Goal: Information Seeking & Learning: Find specific fact

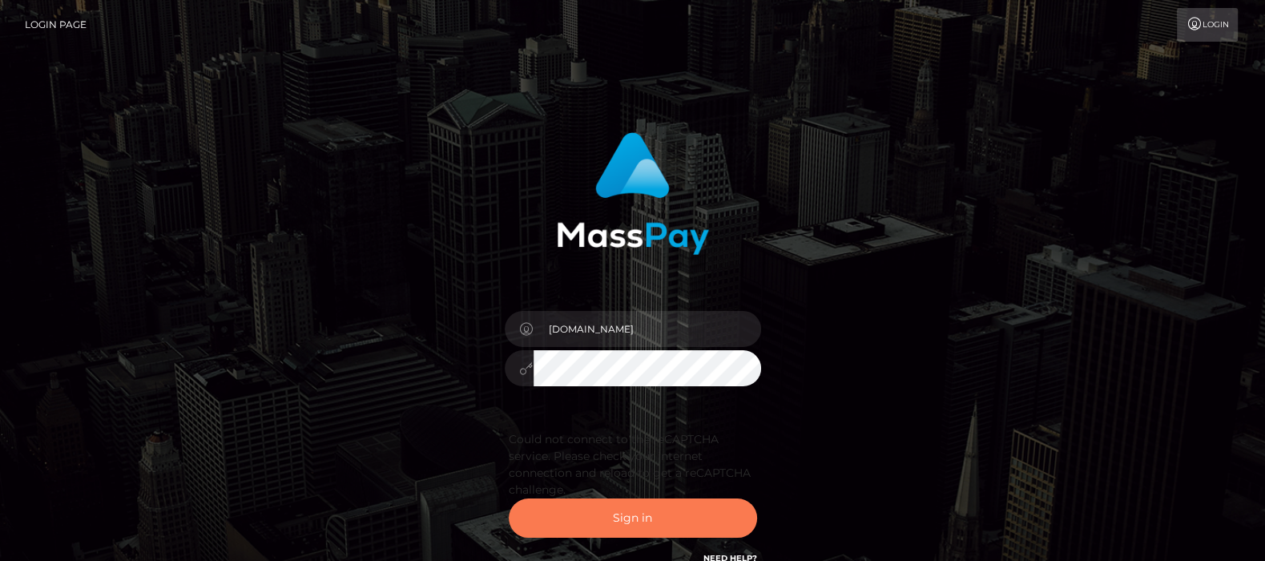
drag, startPoint x: 631, startPoint y: 518, endPoint x: 622, endPoint y: 506, distance: 14.8
click at [631, 518] on button "Sign in" at bounding box center [633, 517] width 248 height 39
click at [631, 521] on button "Sign in" at bounding box center [633, 517] width 248 height 39
click at [628, 515] on button "Sign in" at bounding box center [633, 517] width 248 height 39
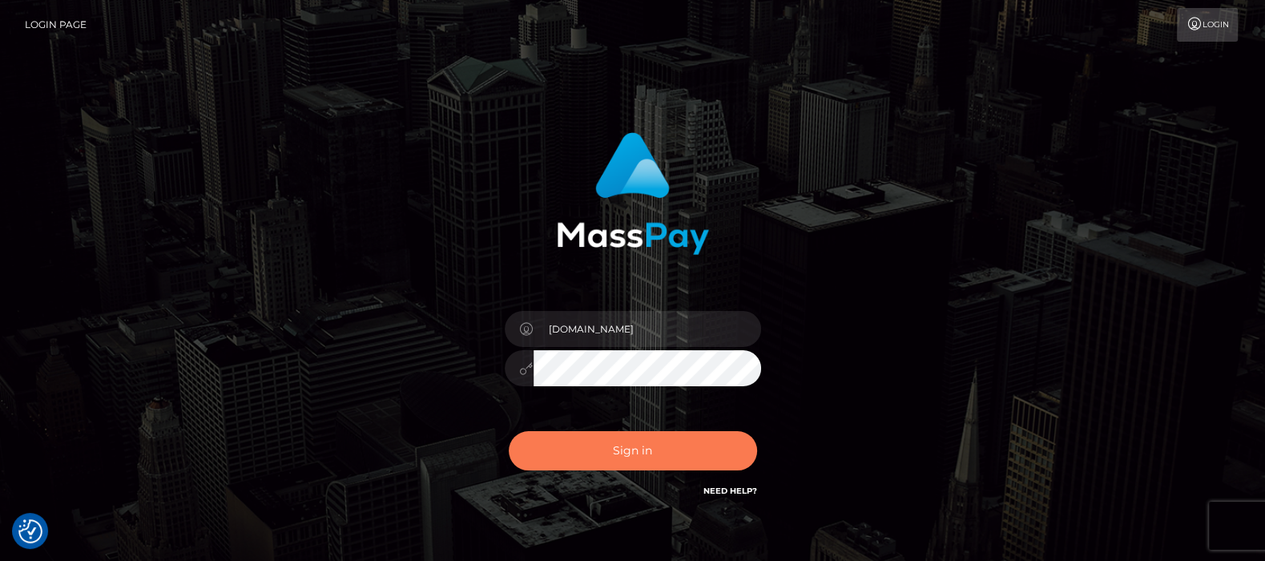
click at [619, 448] on button "Sign in" at bounding box center [633, 450] width 248 height 39
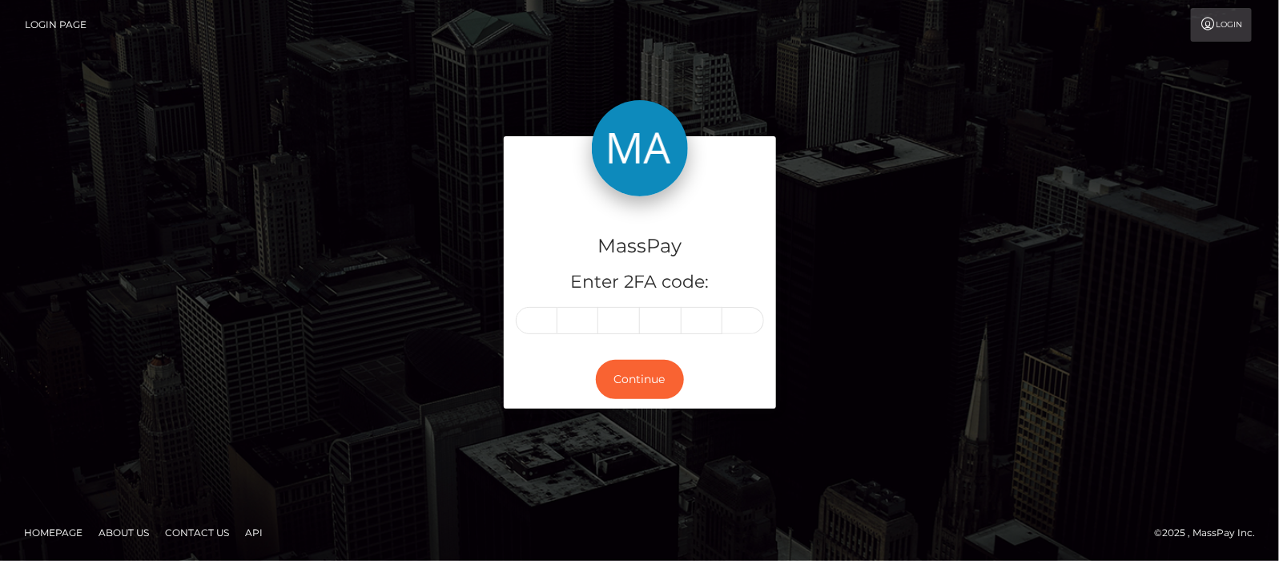
click at [544, 316] on input "text" at bounding box center [537, 320] width 42 height 27
type input "0"
type input "7"
type input "5"
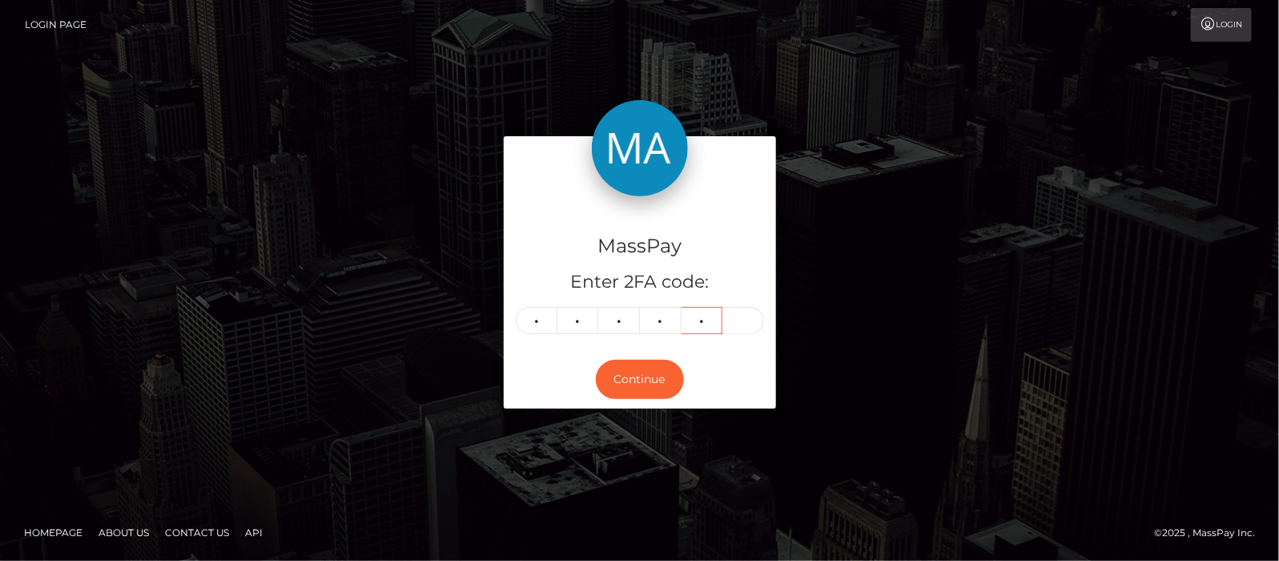
type input "8"
type input "2"
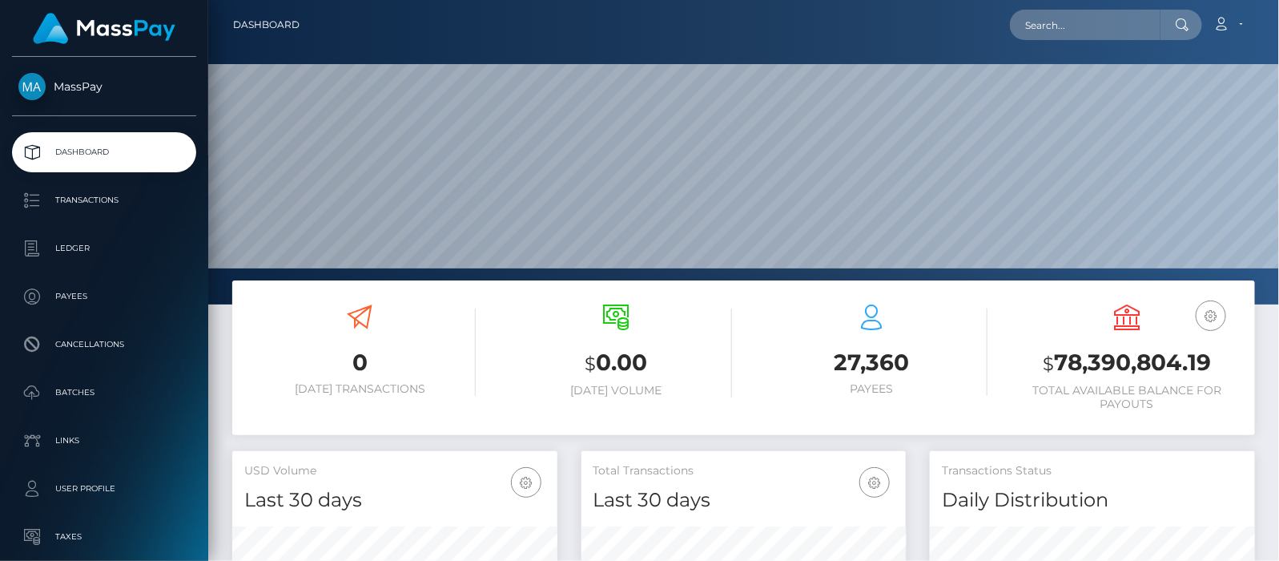
scroll to position [284, 325]
click at [1064, 21] on input "text" at bounding box center [1085, 25] width 151 height 30
paste input "[PERSON_NAME][EMAIL_ADDRESS][DOMAIN_NAME]"
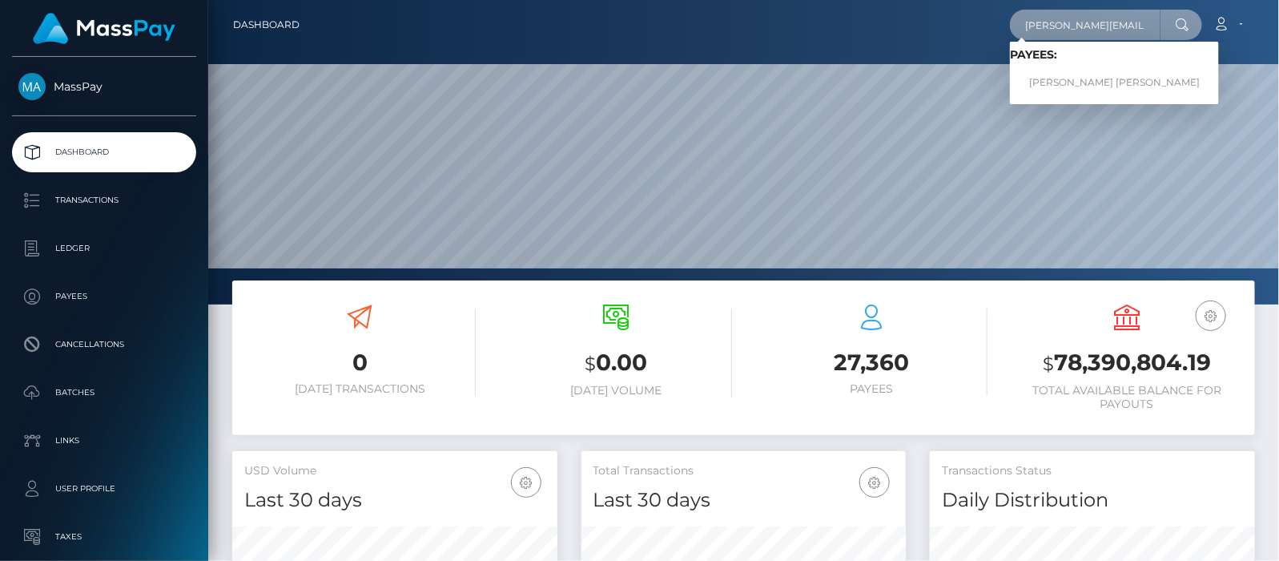
type input "[PERSON_NAME][EMAIL_ADDRESS][DOMAIN_NAME]"
click at [1092, 80] on link "JORDAN BRICE EATON" at bounding box center [1114, 83] width 209 height 30
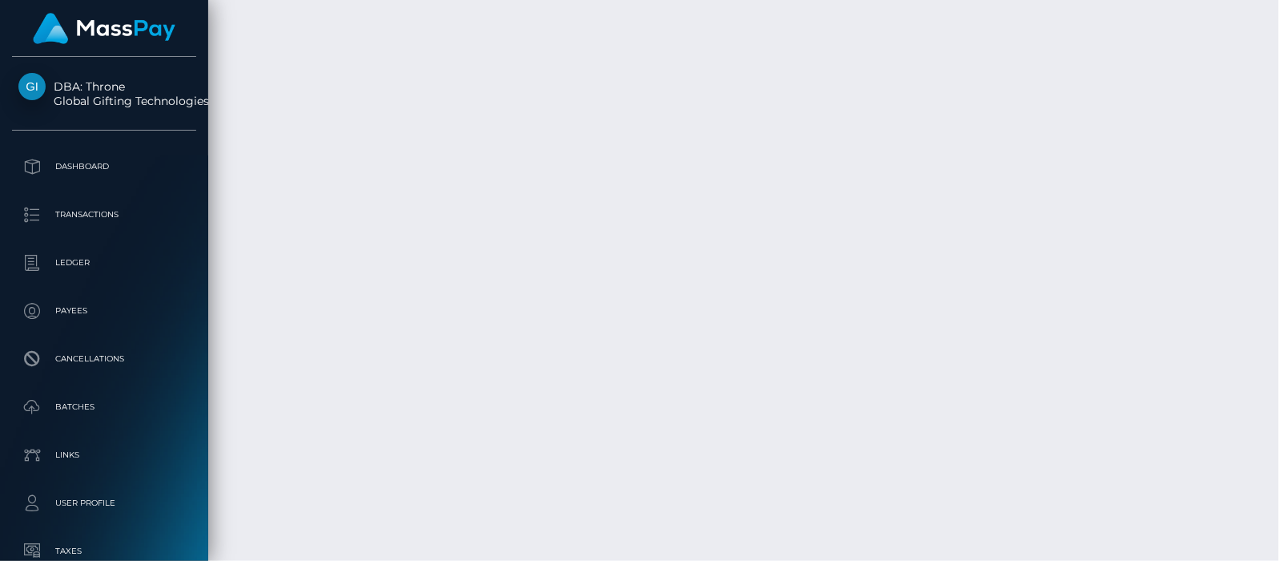
scroll to position [192, 325]
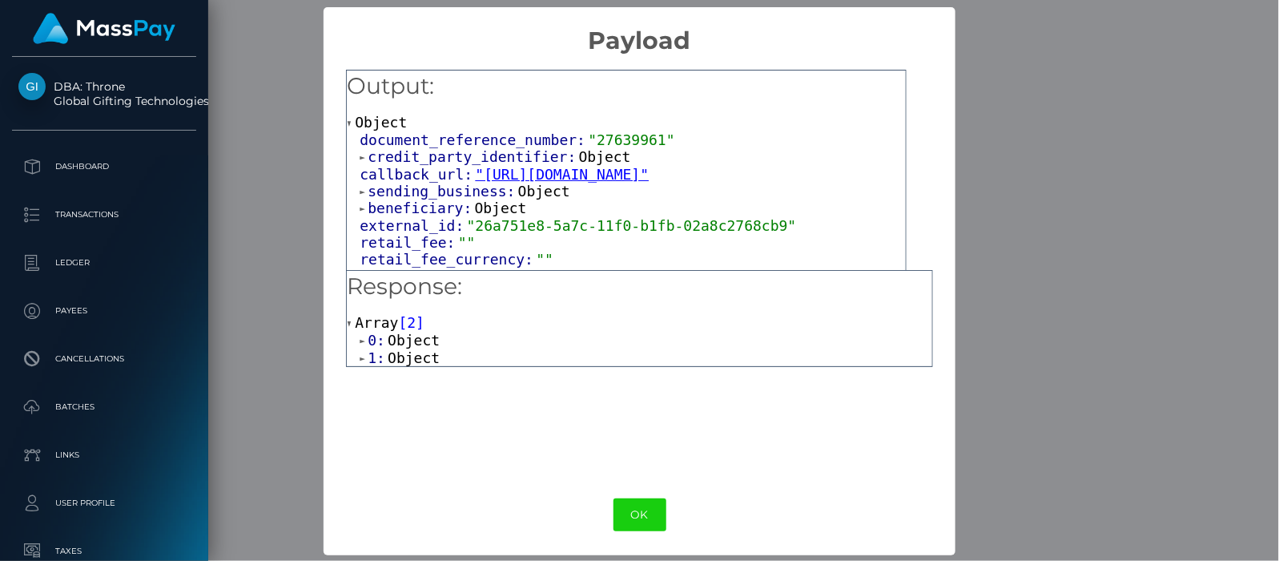
scroll to position [1, 0]
click at [355, 350] on div "0: Object 1: Object" at bounding box center [639, 348] width 585 height 34
click at [360, 353] on span at bounding box center [364, 358] width 8 height 10
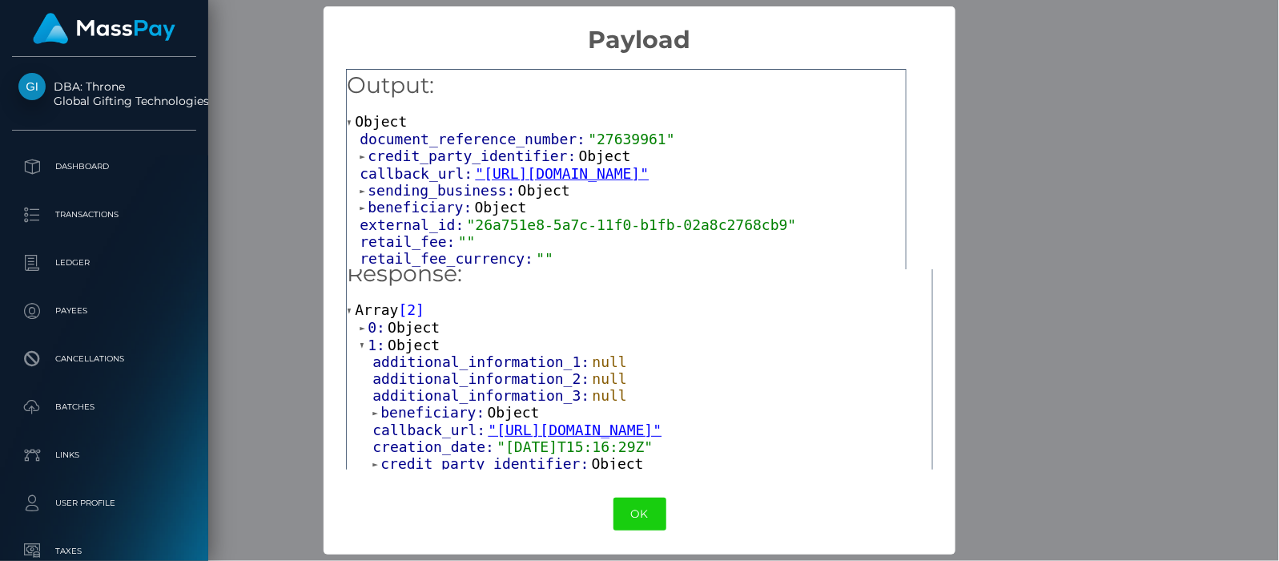
scroll to position [0, 0]
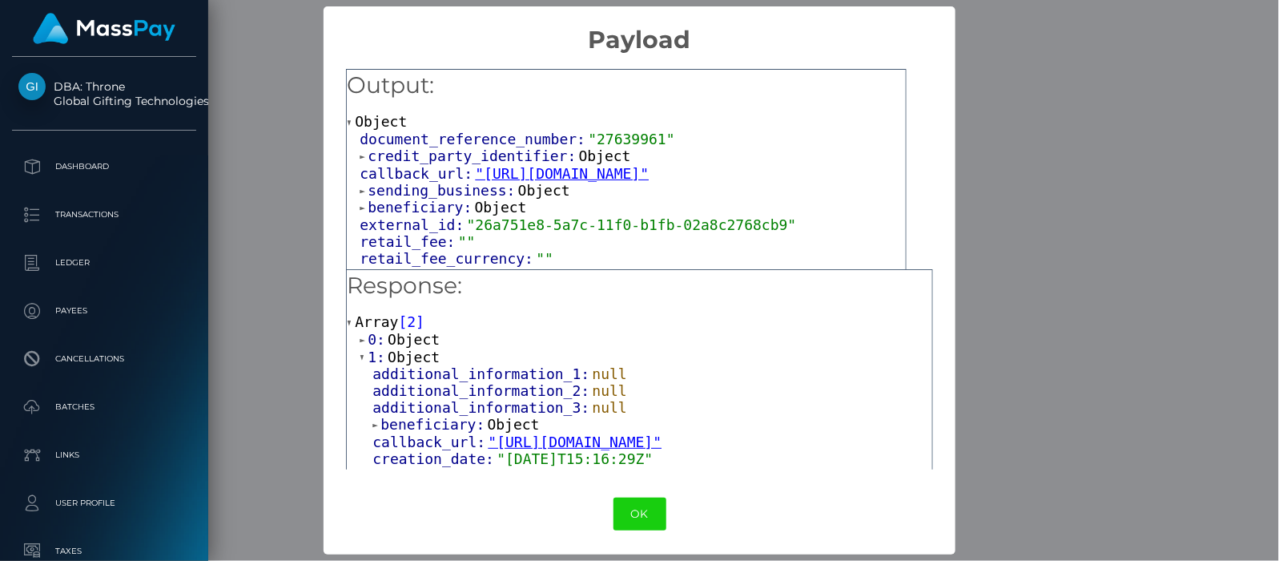
click at [360, 341] on span at bounding box center [364, 340] width 8 height 10
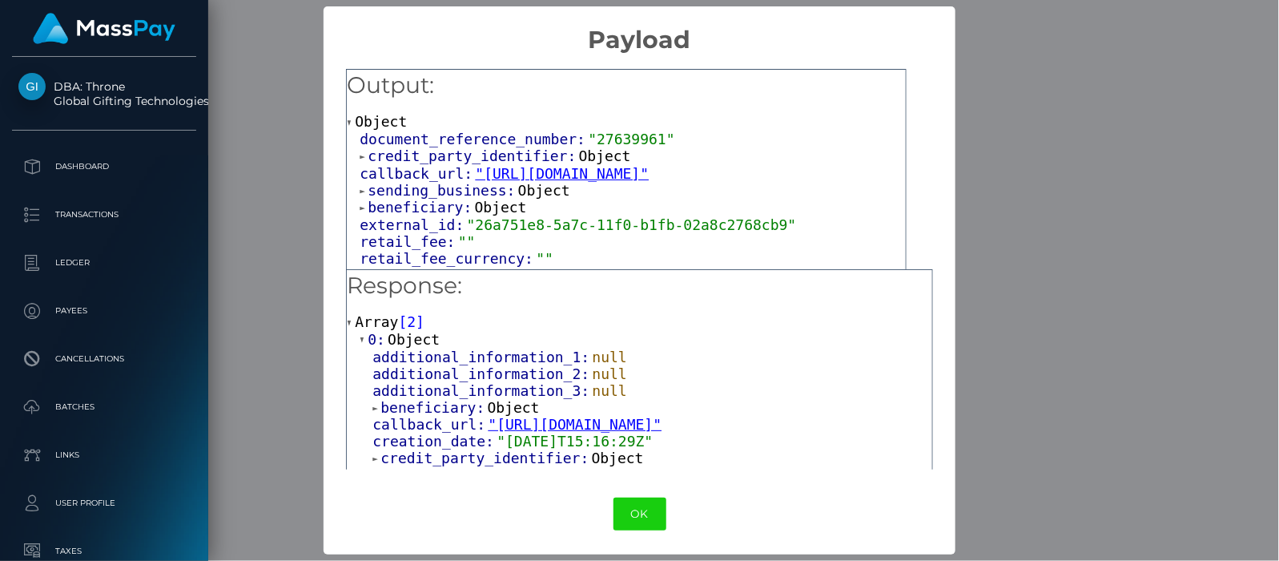
scroll to position [100, 0]
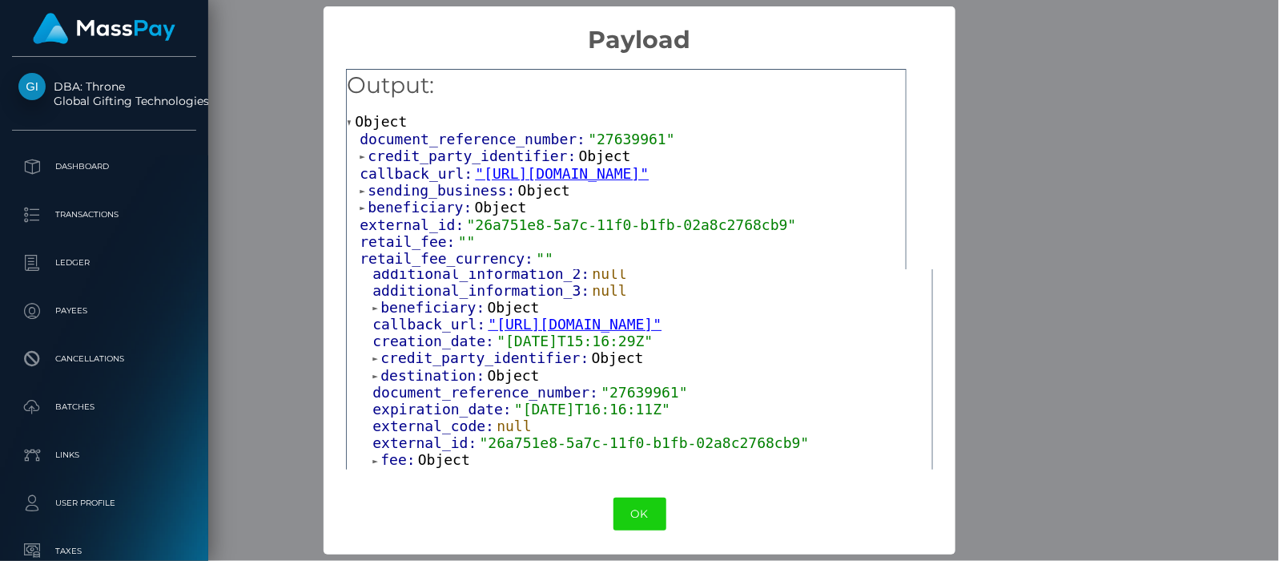
click at [373, 304] on span at bounding box center [377, 308] width 8 height 10
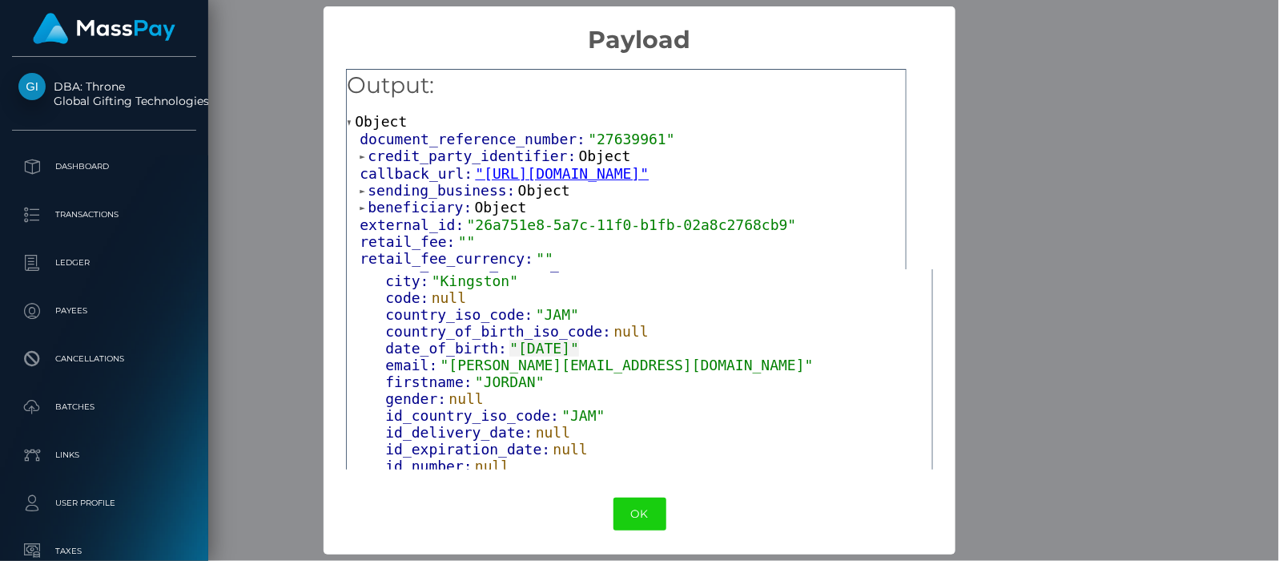
scroll to position [200, 0]
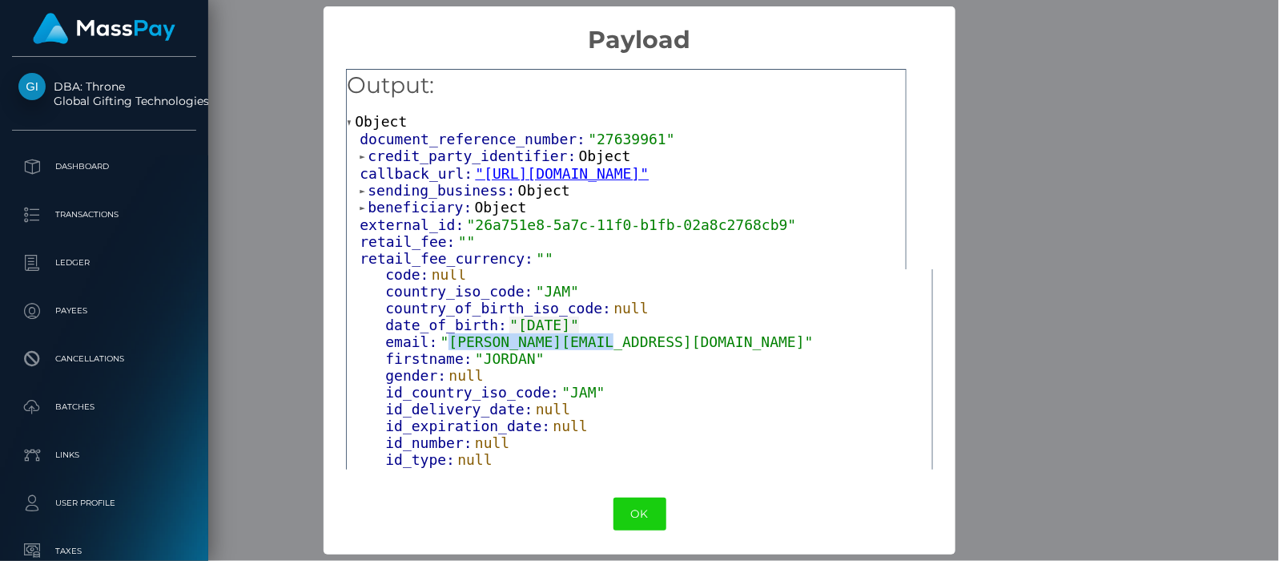
drag, startPoint x: 441, startPoint y: 337, endPoint x: 588, endPoint y: 340, distance: 147.5
click at [588, 340] on span ""jay.sub89@gmail.com"" at bounding box center [627, 341] width 373 height 17
copy span "[PERSON_NAME][EMAIL_ADDRESS][DOMAIN_NAME]"
click at [638, 510] on button "OK" at bounding box center [640, 514] width 53 height 33
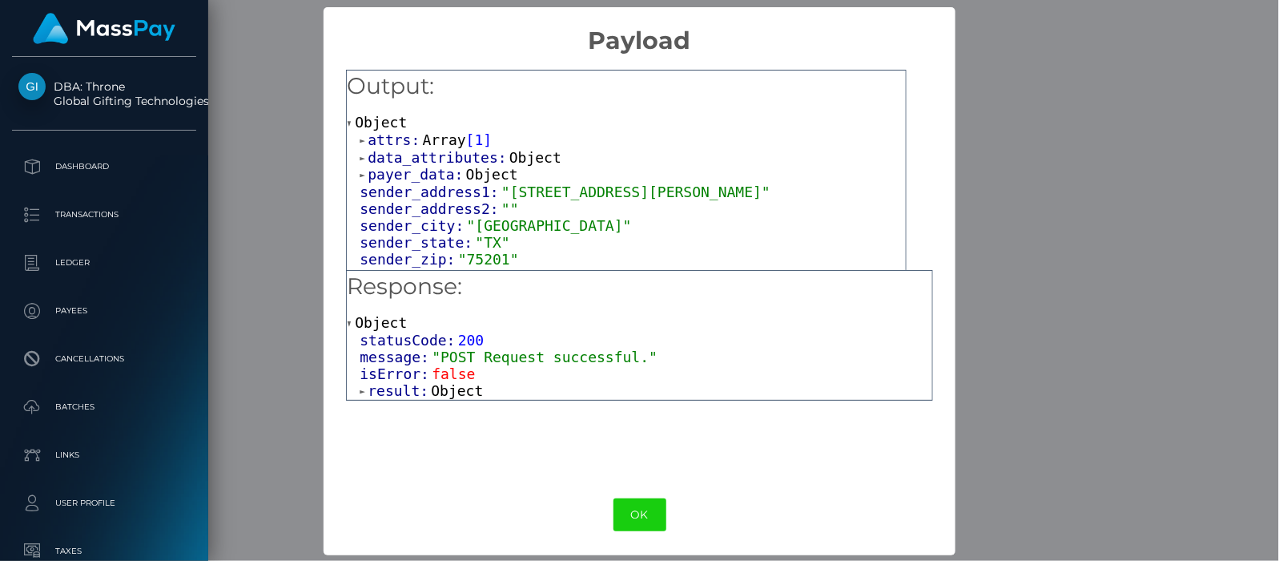
scroll to position [1, 0]
click at [360, 388] on span at bounding box center [364, 390] width 8 height 10
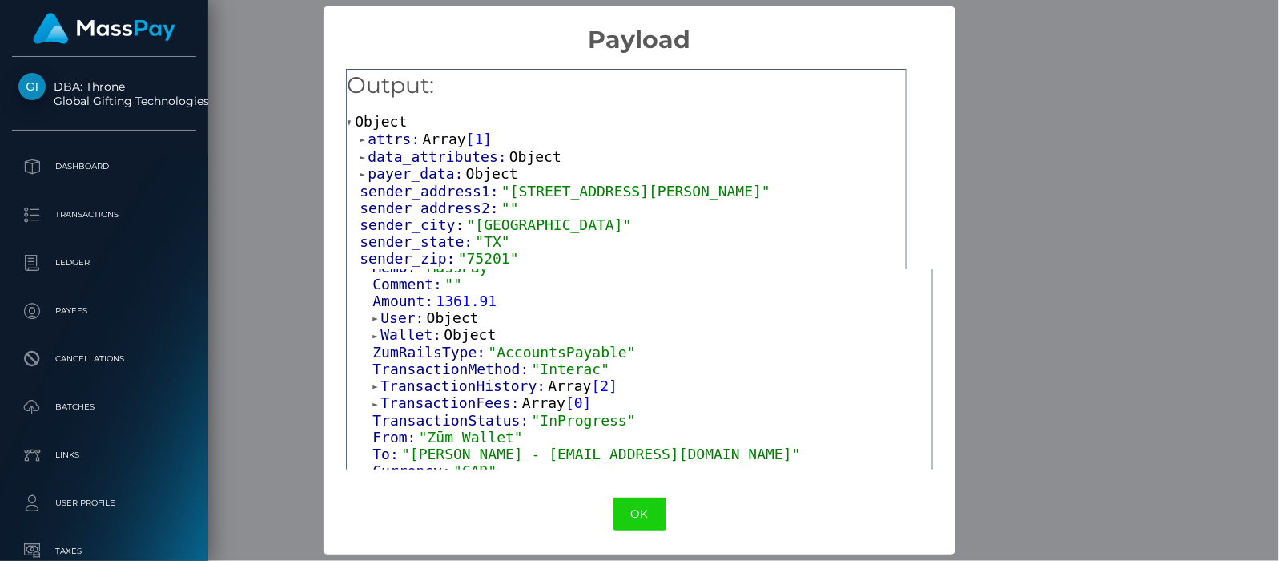
scroll to position [312, 0]
drag, startPoint x: 524, startPoint y: 449, endPoint x: 678, endPoint y: 451, distance: 153.8
click at [678, 451] on span ""JORDAN EATON - peonyfong7@gmail.com"" at bounding box center [601, 451] width 400 height 17
copy span "[EMAIL_ADDRESS][DOMAIN_NAME]"
click at [373, 397] on span at bounding box center [377, 402] width 8 height 10
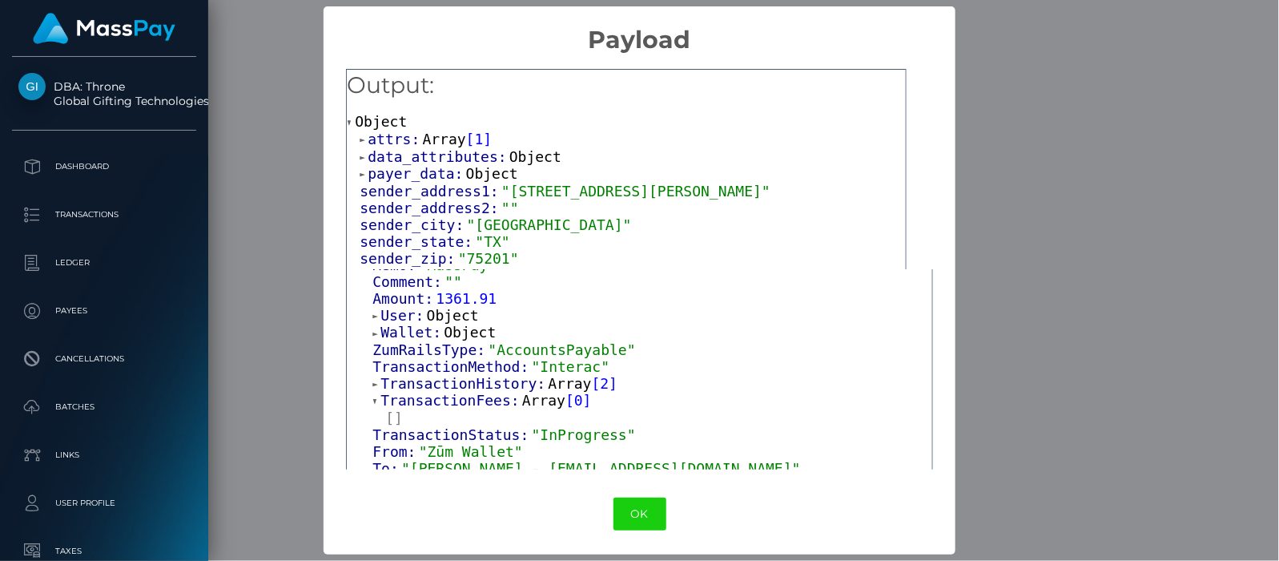
click at [373, 380] on span at bounding box center [377, 384] width 8 height 10
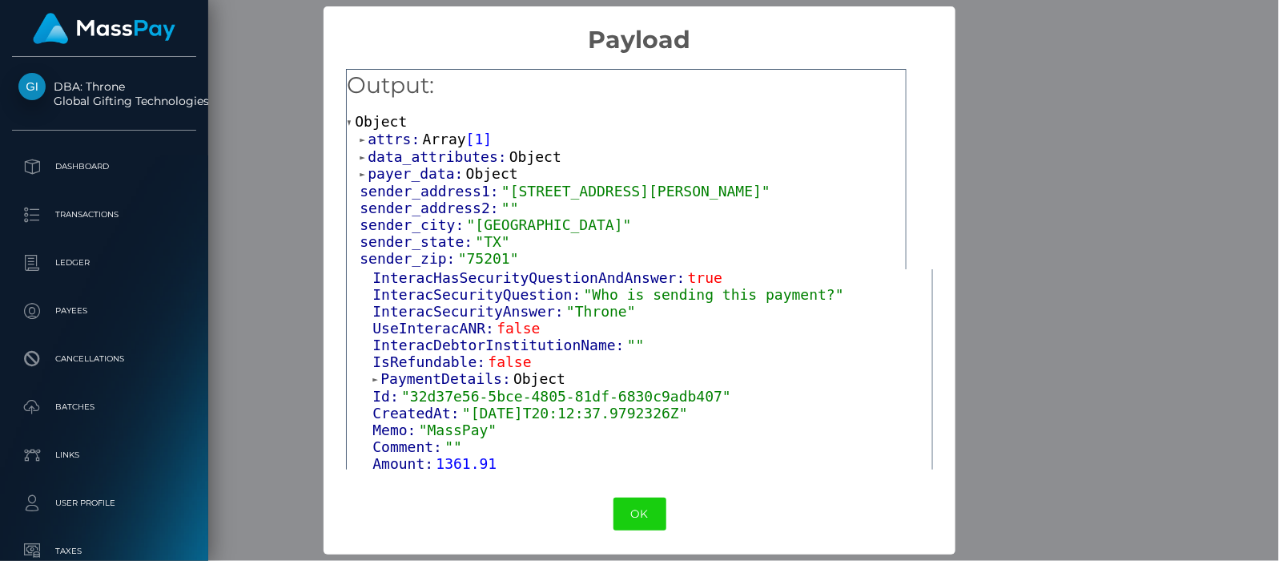
scroll to position [111, 0]
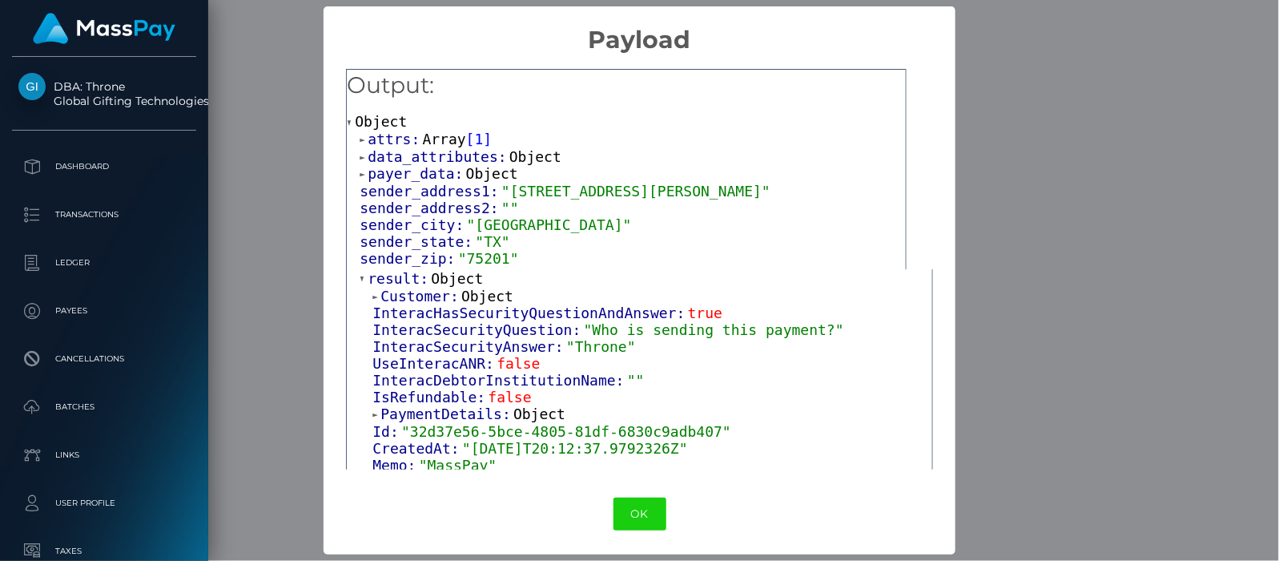
click at [373, 411] on span at bounding box center [377, 414] width 8 height 10
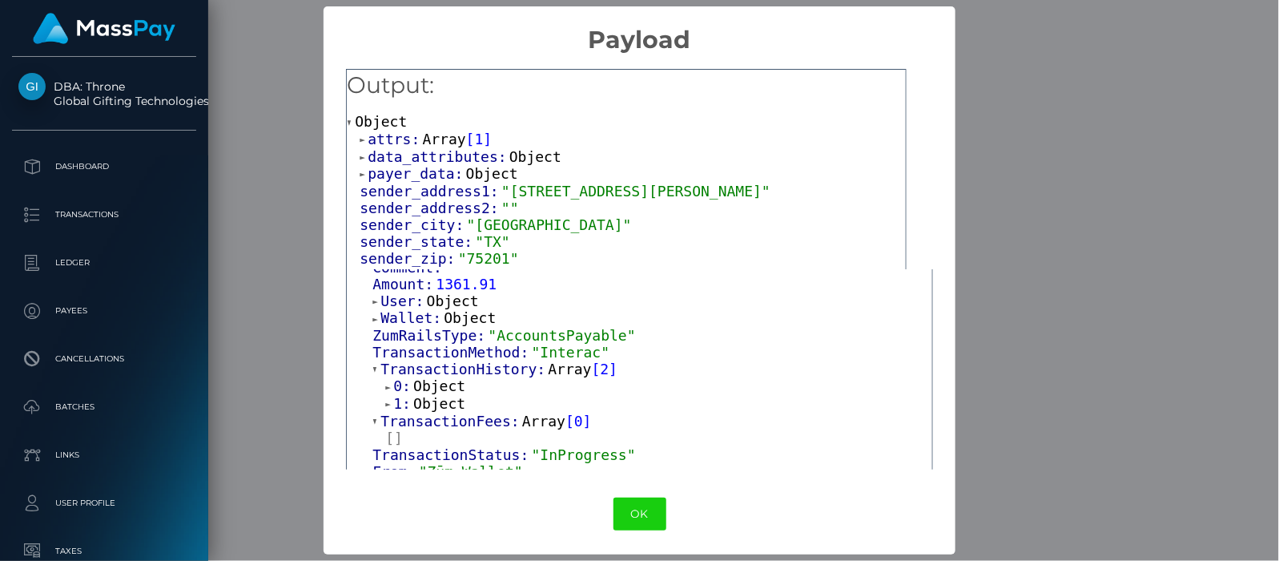
scroll to position [396, 0]
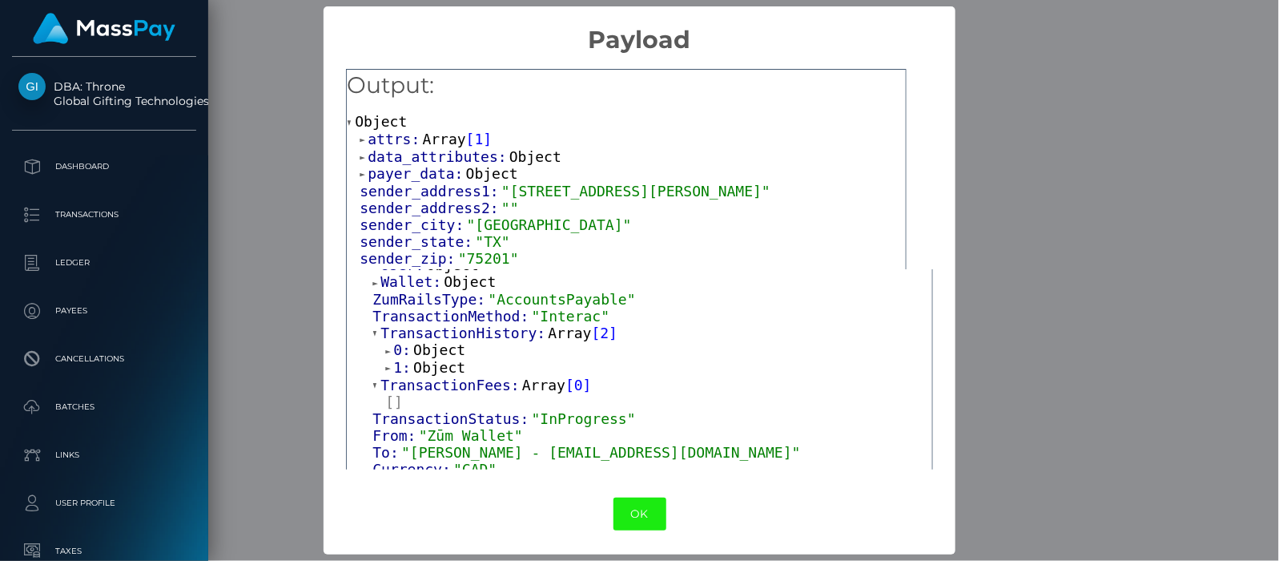
click at [635, 504] on button "OK" at bounding box center [640, 514] width 53 height 33
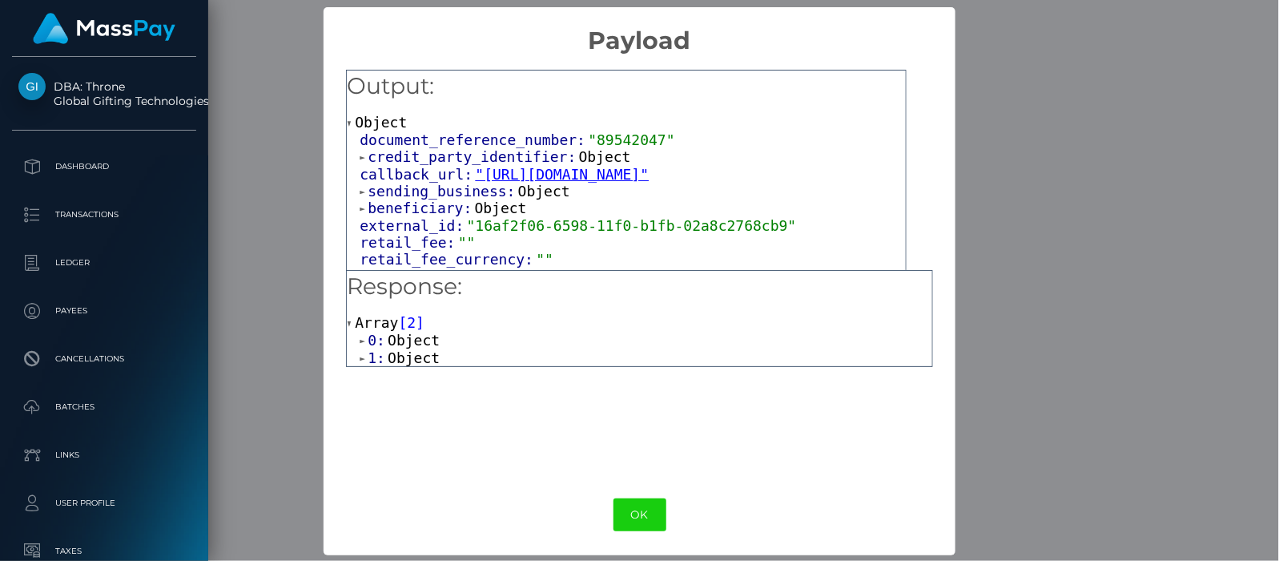
click at [361, 353] on span at bounding box center [364, 358] width 8 height 10
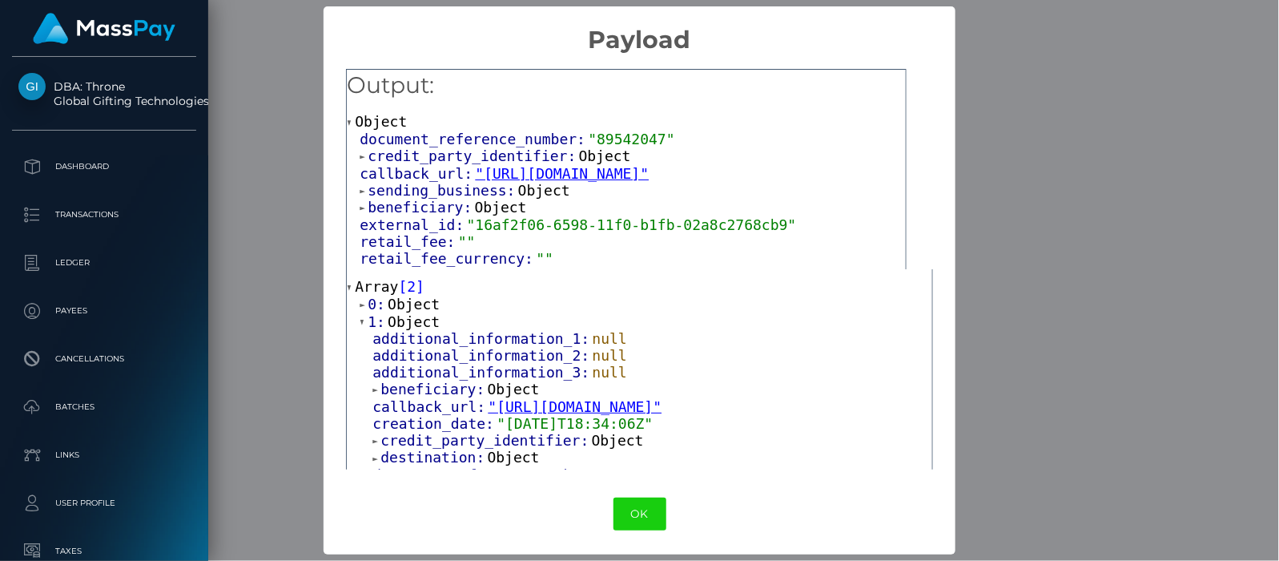
scroll to position [12, 0]
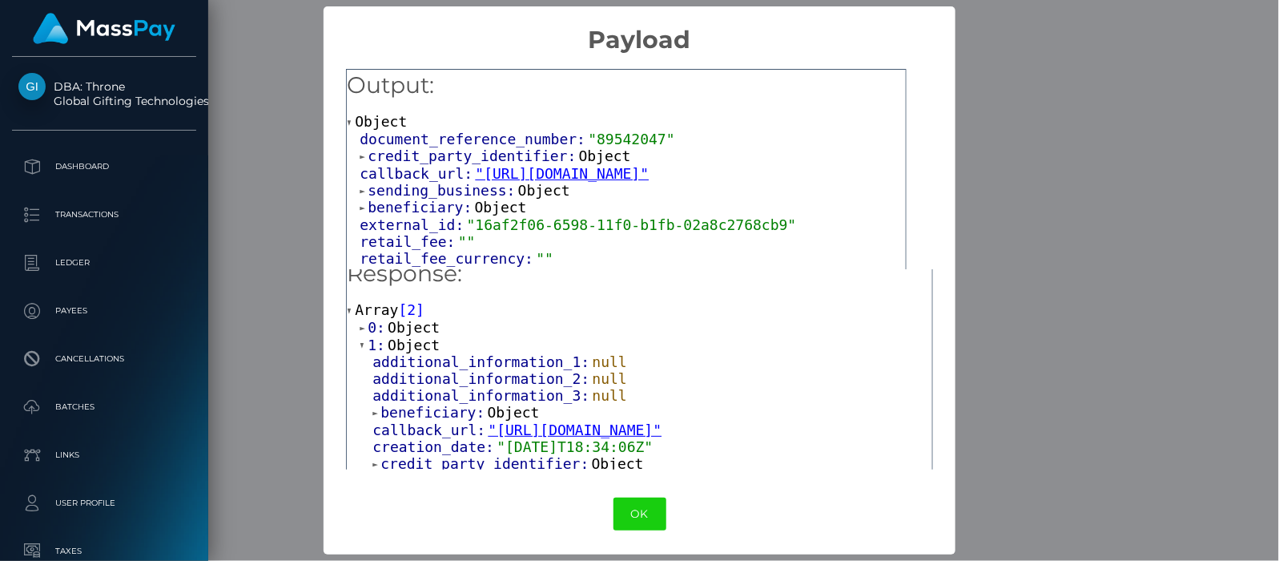
click at [360, 327] on span at bounding box center [364, 328] width 8 height 10
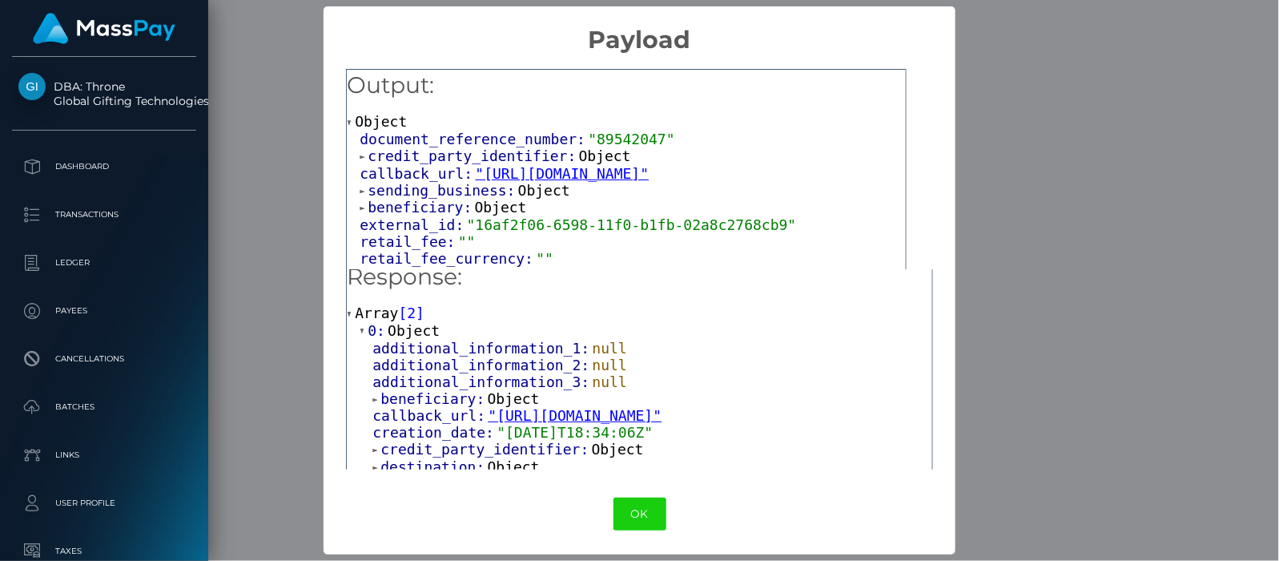
scroll to position [0, 0]
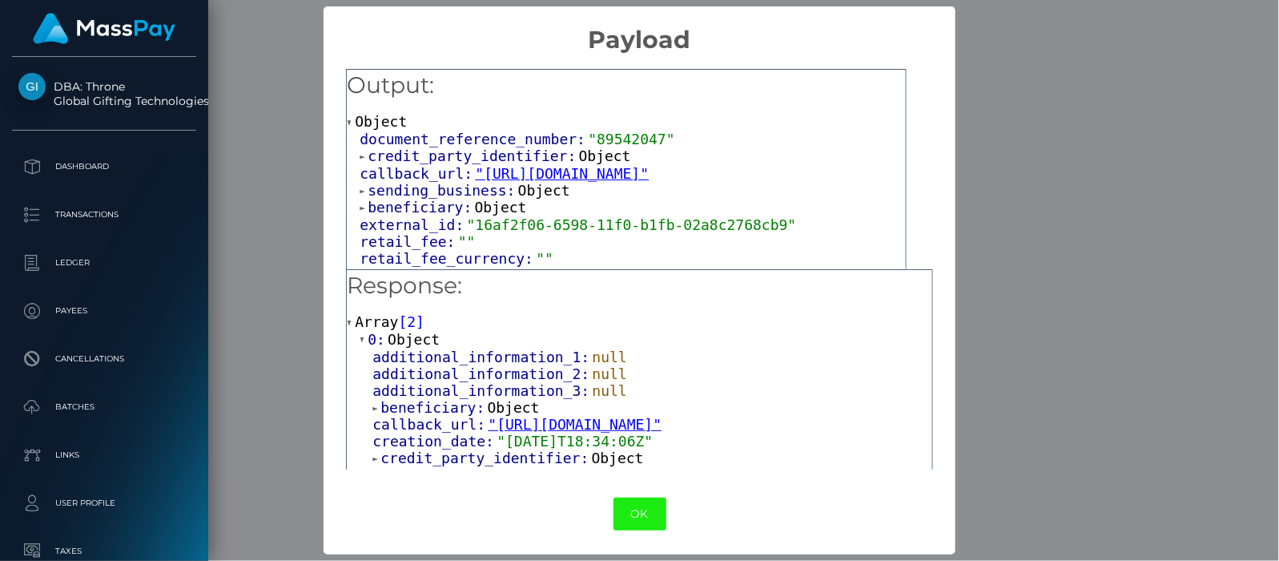
click at [650, 515] on button "OK" at bounding box center [640, 514] width 53 height 33
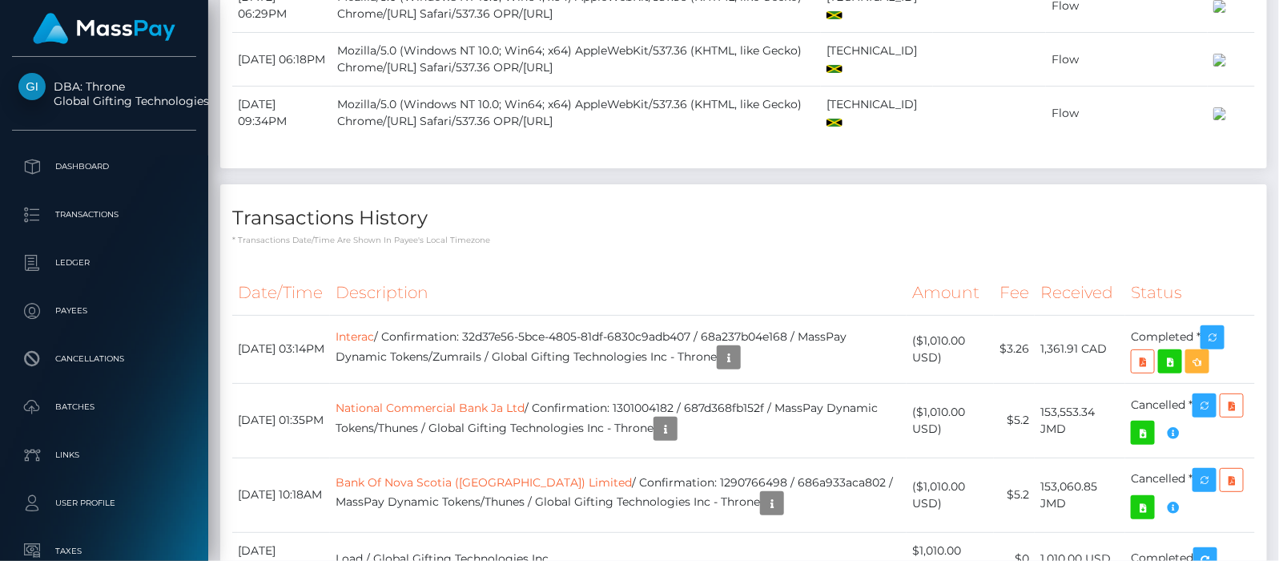
scroll to position [4059, 0]
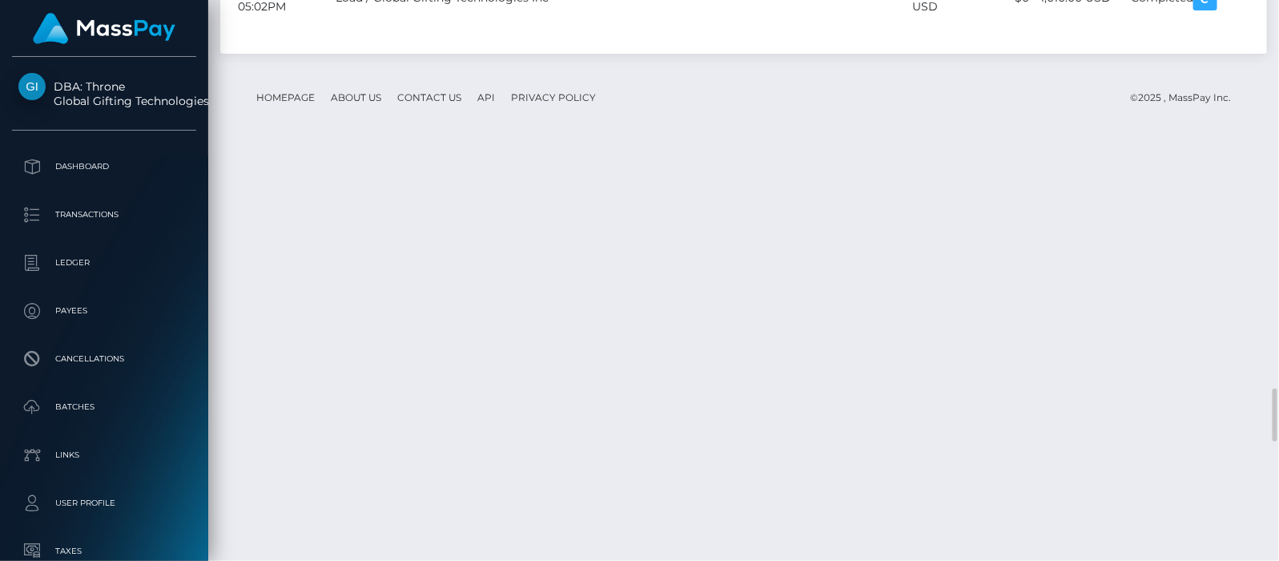
drag, startPoint x: 1273, startPoint y: 393, endPoint x: 1271, endPoint y: 292, distance: 101.8
click at [1271, 292] on div at bounding box center [1273, 280] width 12 height 561
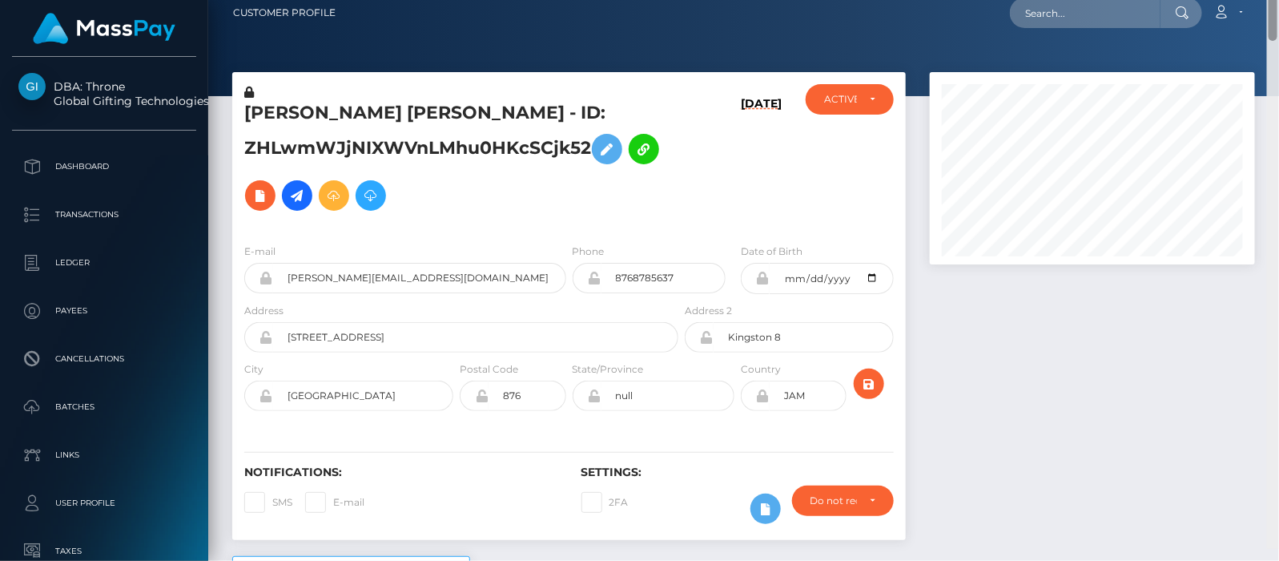
scroll to position [0, 0]
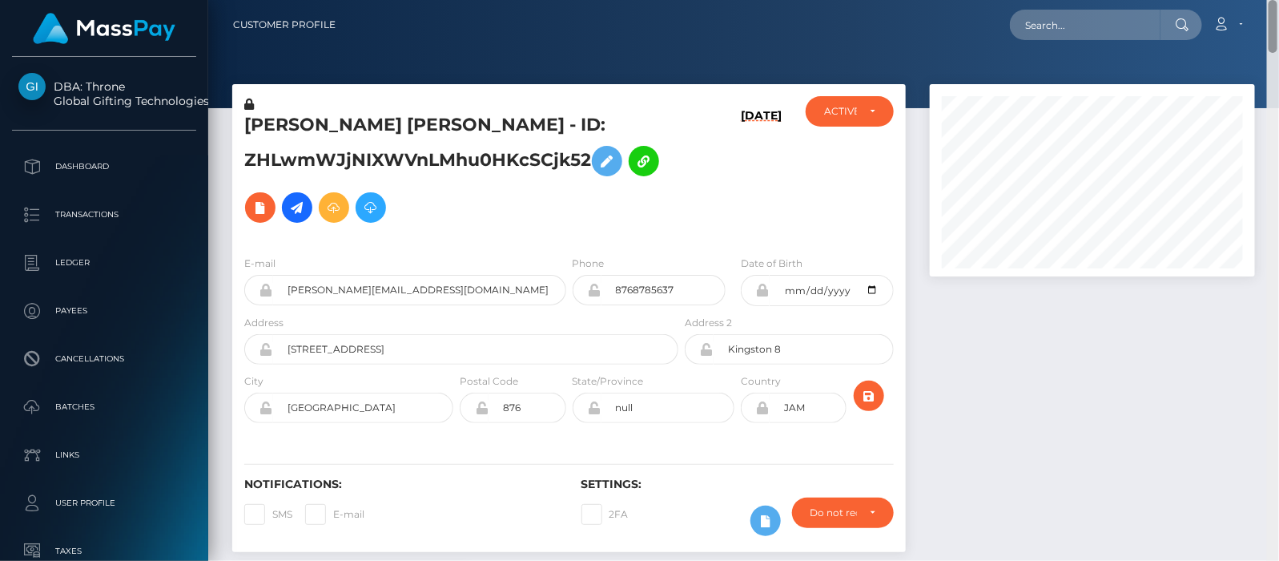
drag, startPoint x: 1271, startPoint y: 401, endPoint x: 1275, endPoint y: -69, distance: 470.3
click at [1275, 0] on html "DBA: Throne Global Gifting Technologies Inc Dashboard Transactions Ledger Payee…" at bounding box center [639, 280] width 1279 height 561
click at [1086, 22] on input "text" at bounding box center [1085, 25] width 151 height 30
paste input "jae.woodlock@gmail.com"
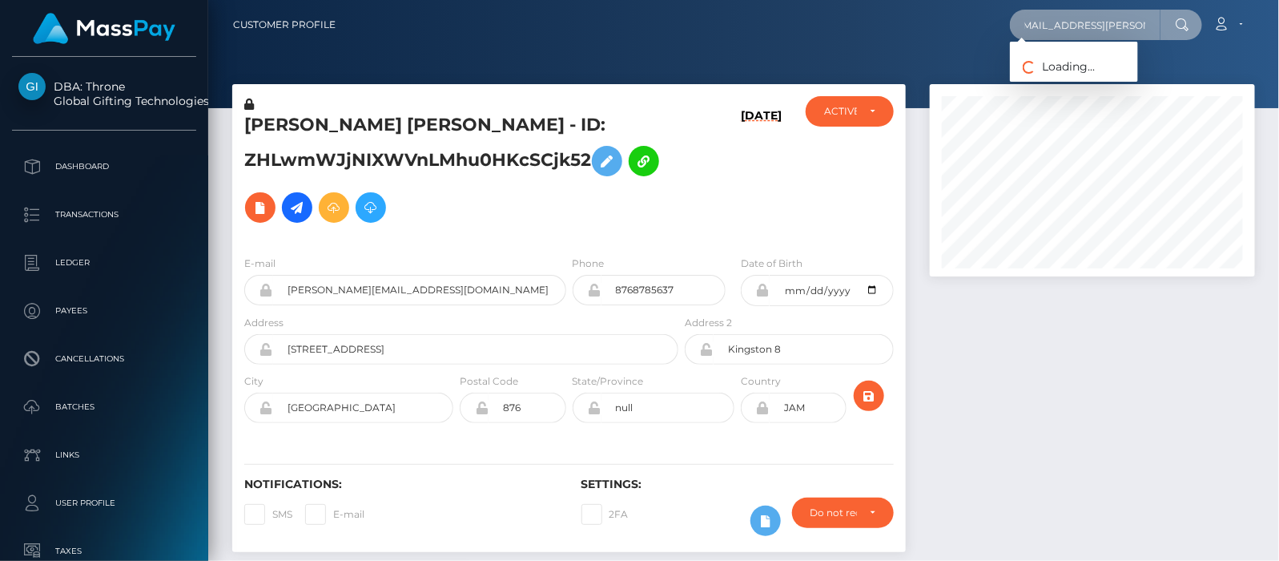
type input "jae.woodlock@gmail.com"
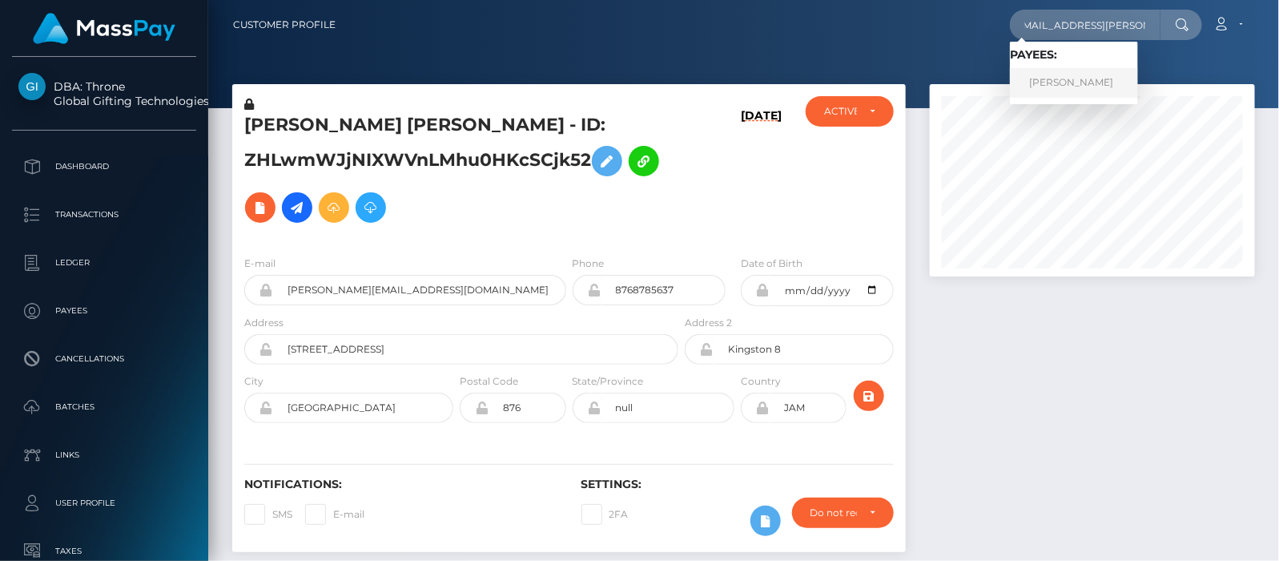
scroll to position [0, 0]
click at [1071, 85] on link "Jae Woodlock" at bounding box center [1074, 83] width 128 height 30
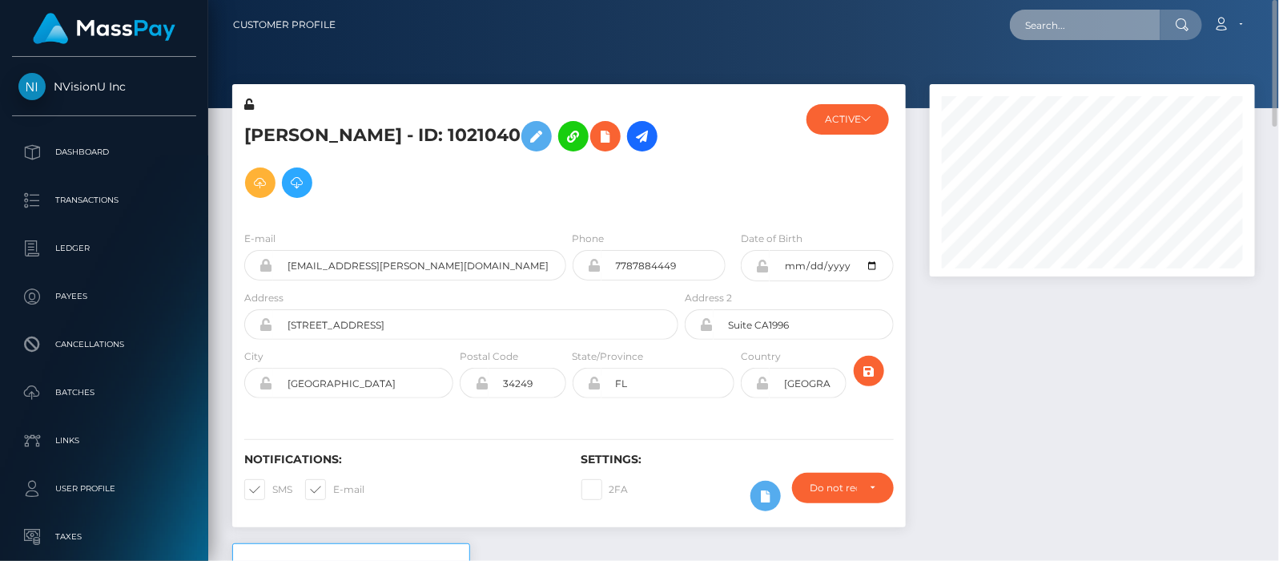
click at [1074, 22] on input "text" at bounding box center [1085, 25] width 151 height 30
paste input "[PERSON_NAME][EMAIL_ADDRESS][DOMAIN_NAME]"
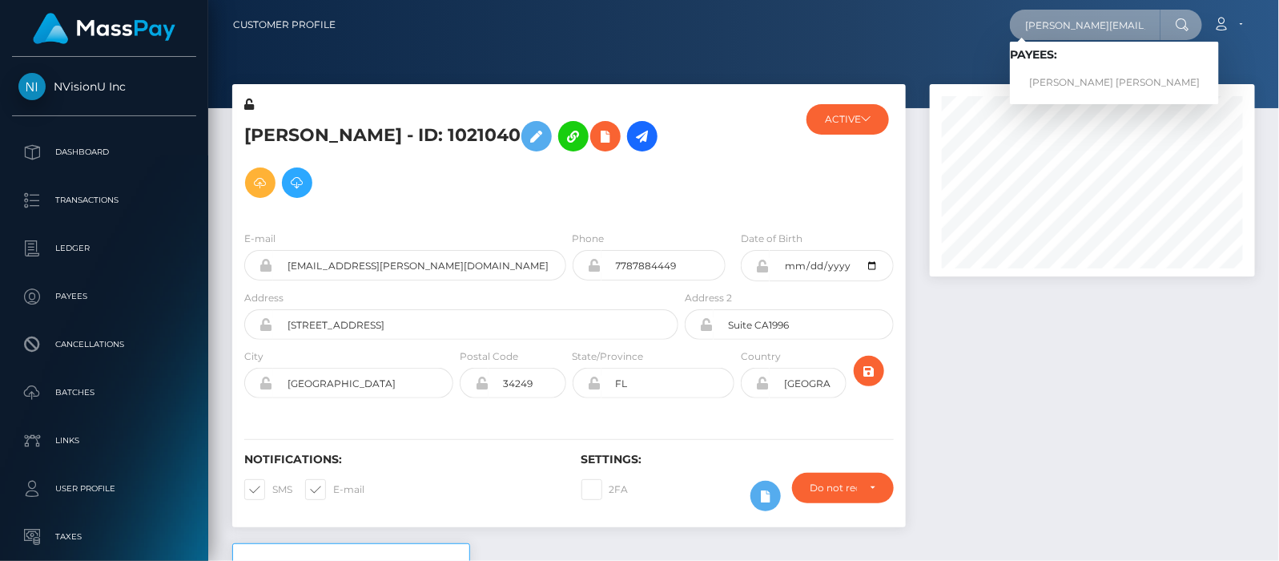
type input "[PERSON_NAME][EMAIL_ADDRESS][DOMAIN_NAME]"
click at [1074, 81] on link "[PERSON_NAME] [PERSON_NAME]" at bounding box center [1114, 83] width 209 height 30
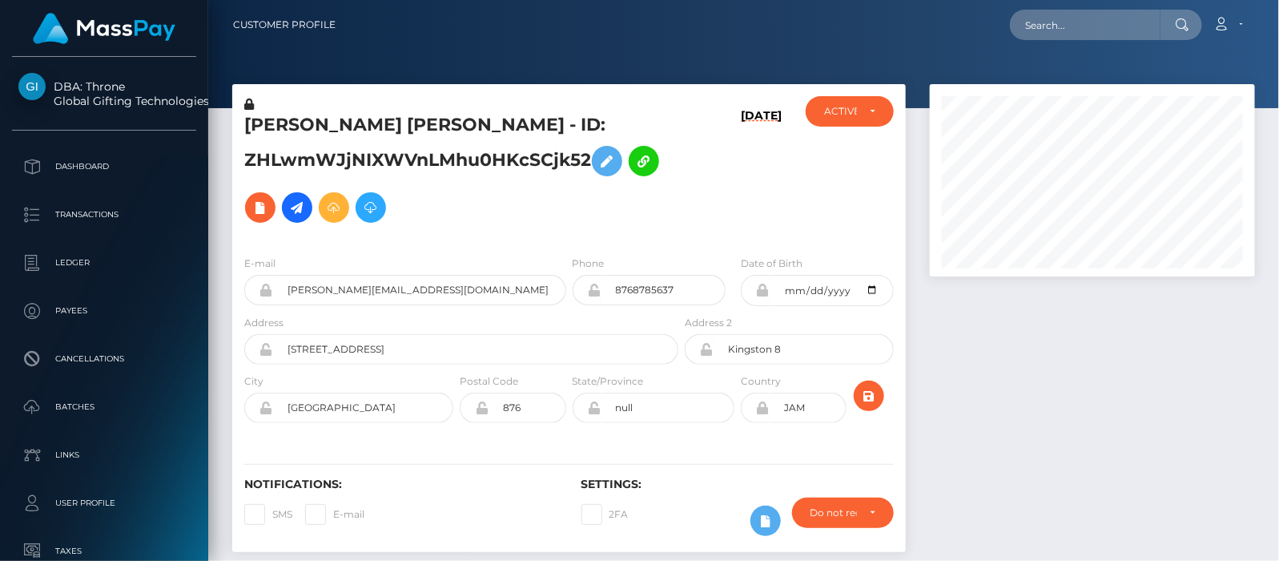
scroll to position [192, 325]
